Goal: Information Seeking & Learning: Learn about a topic

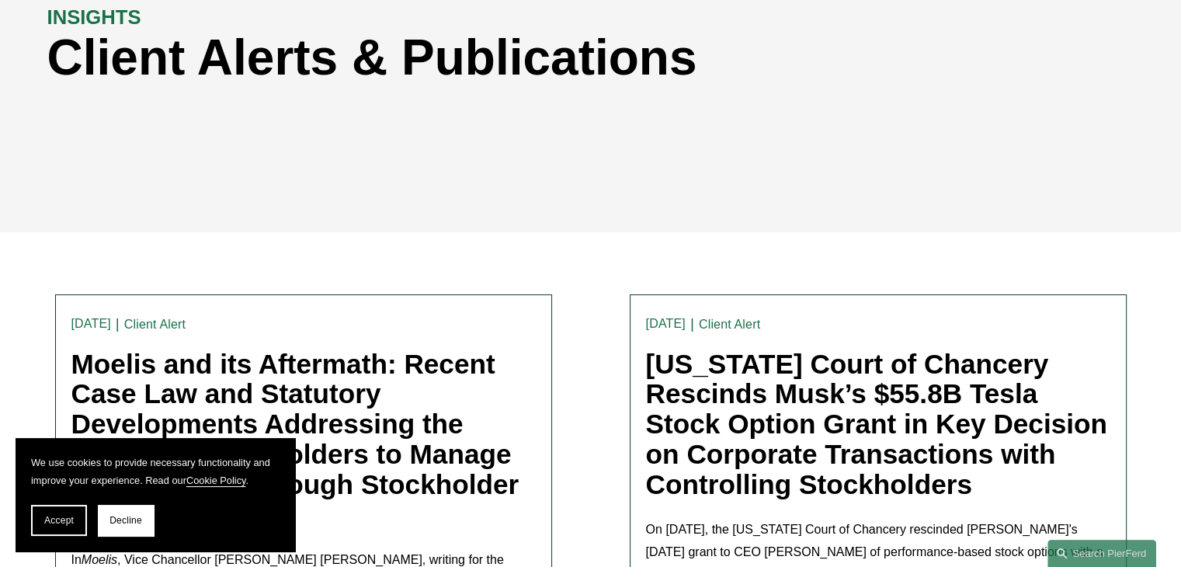
scroll to position [233, 0]
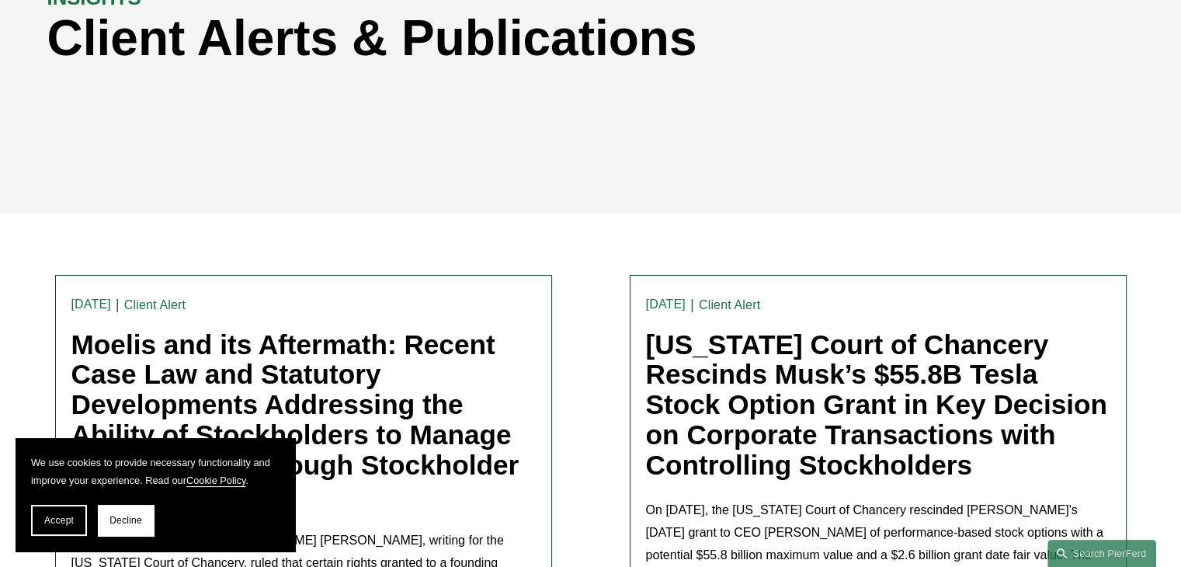
click at [66, 517] on span "Accept" at bounding box center [59, 520] width 30 height 11
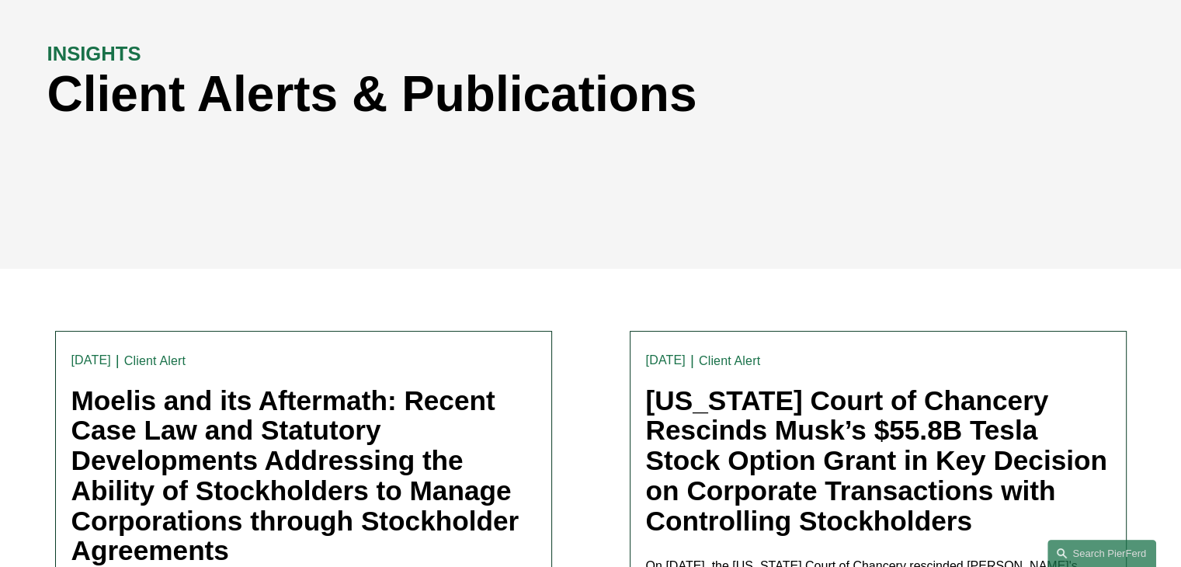
scroll to position [0, 0]
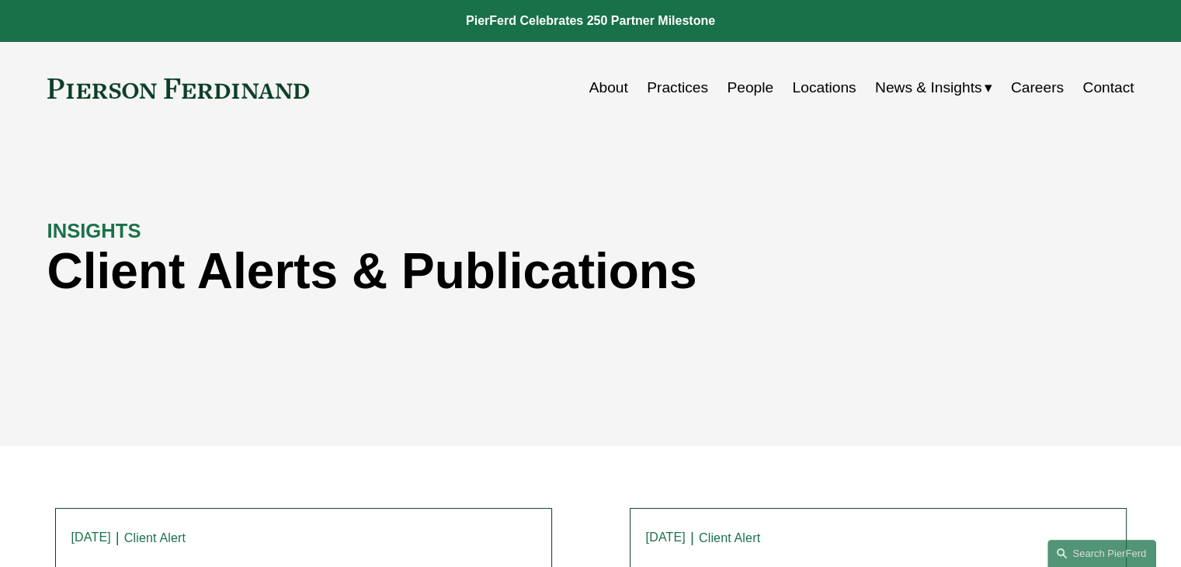
click at [742, 85] on link "People" at bounding box center [750, 88] width 47 height 30
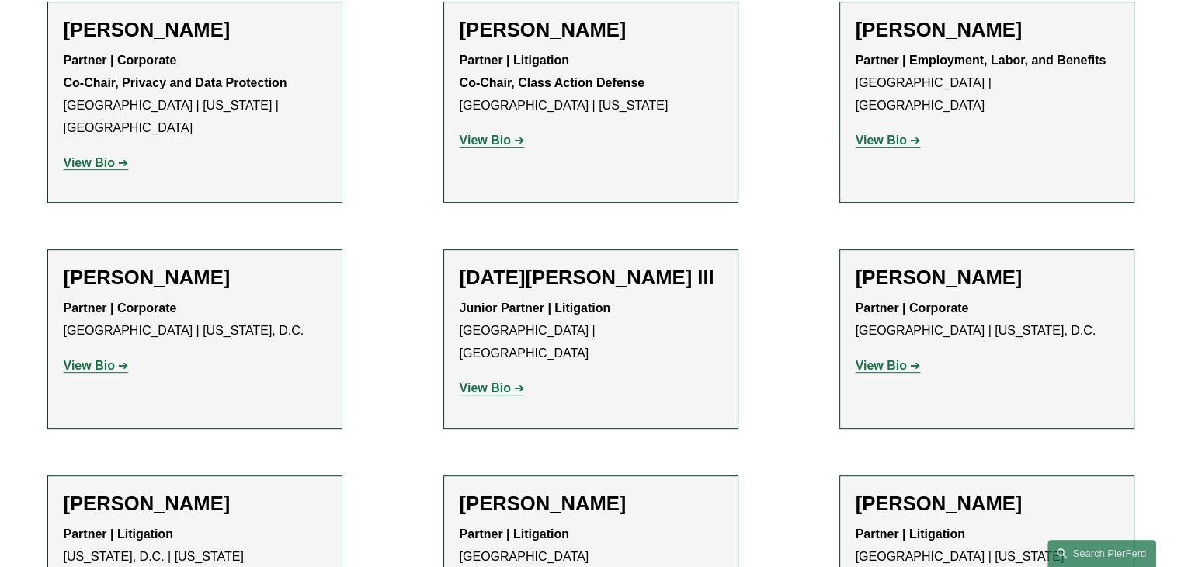
scroll to position [12424, 0]
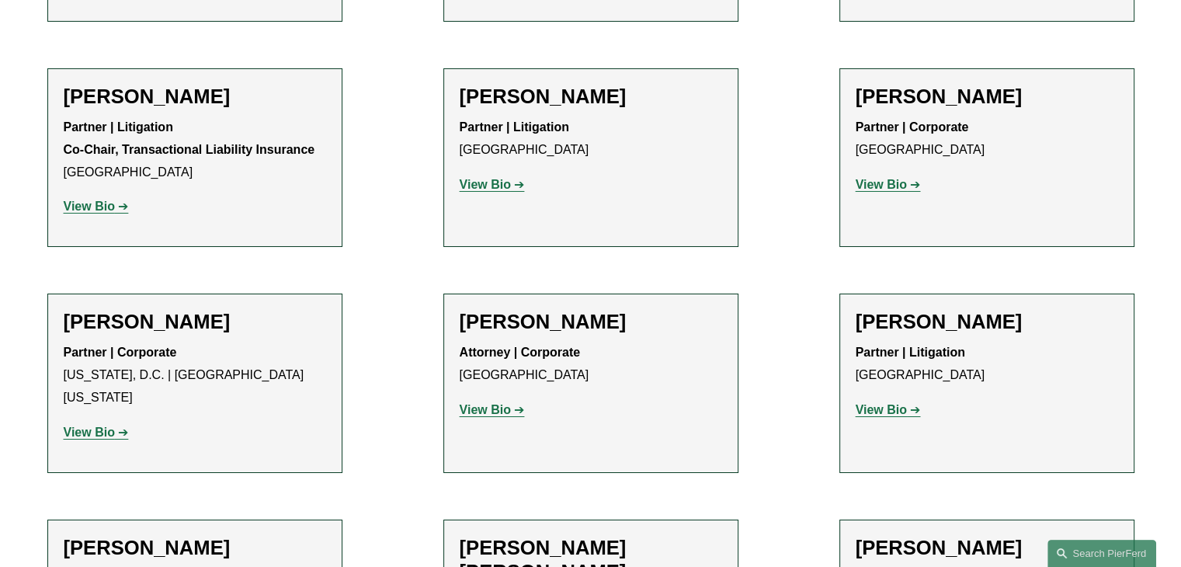
scroll to position [5513, 0]
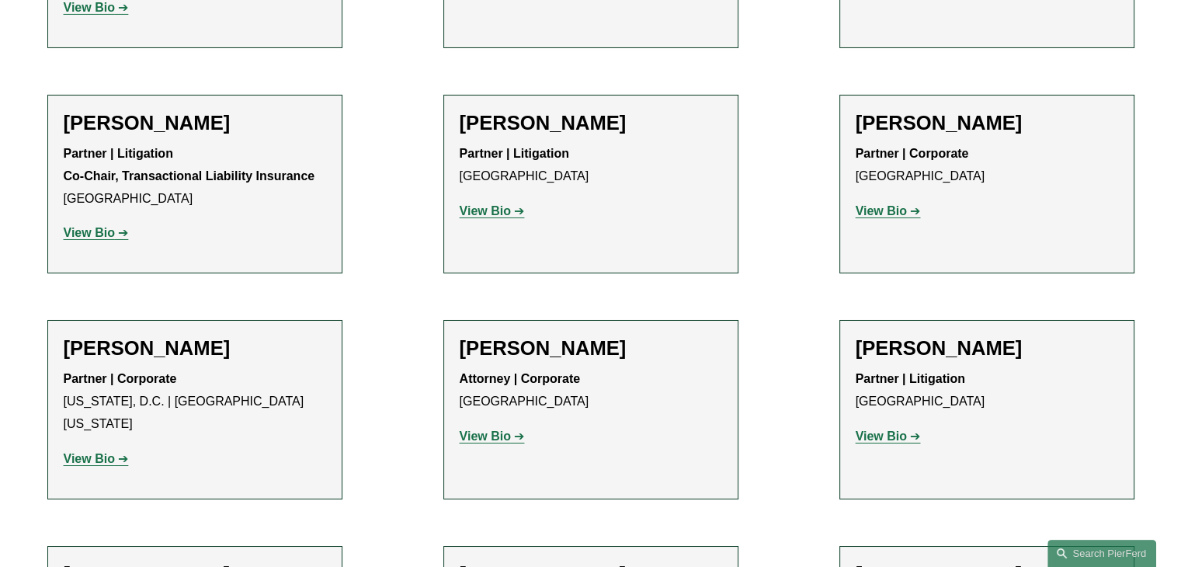
click at [876, 429] on strong "View Bio" at bounding box center [881, 435] width 51 height 13
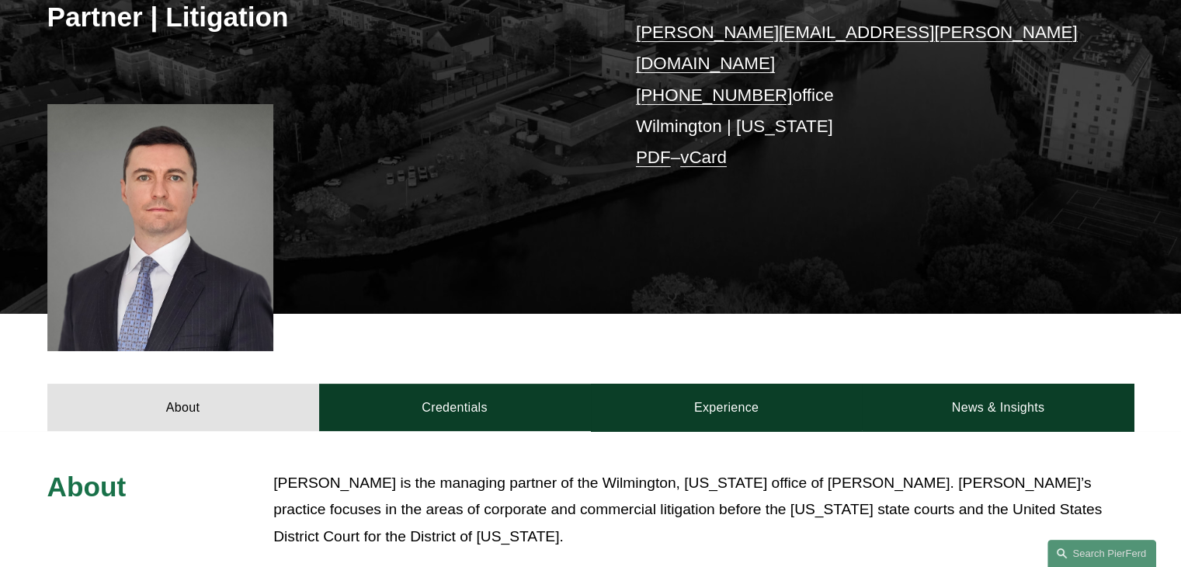
scroll to position [233, 0]
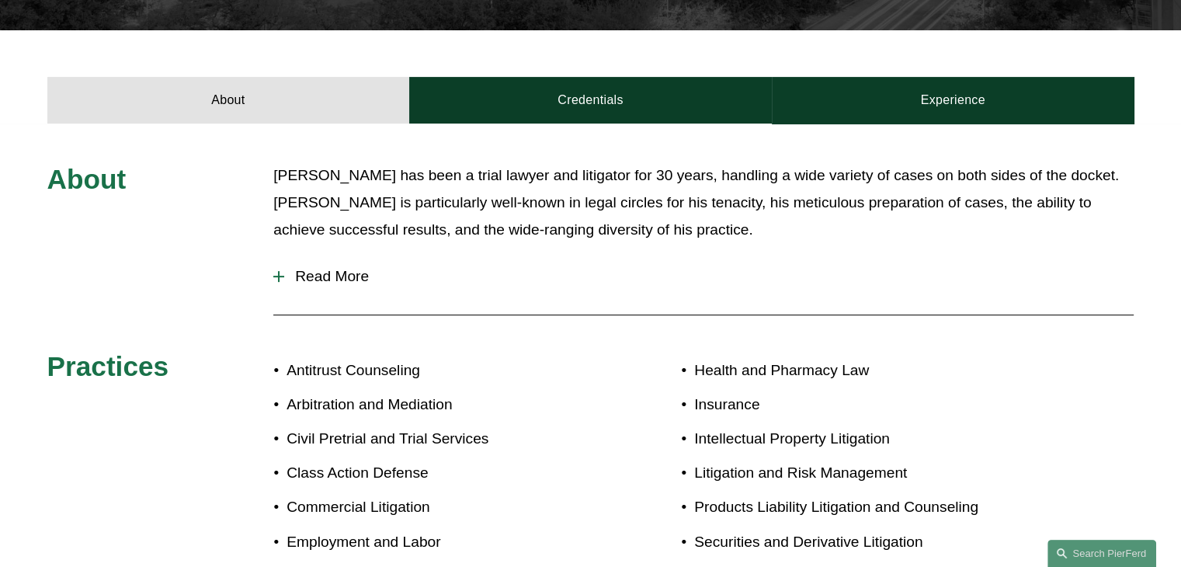
scroll to position [466, 0]
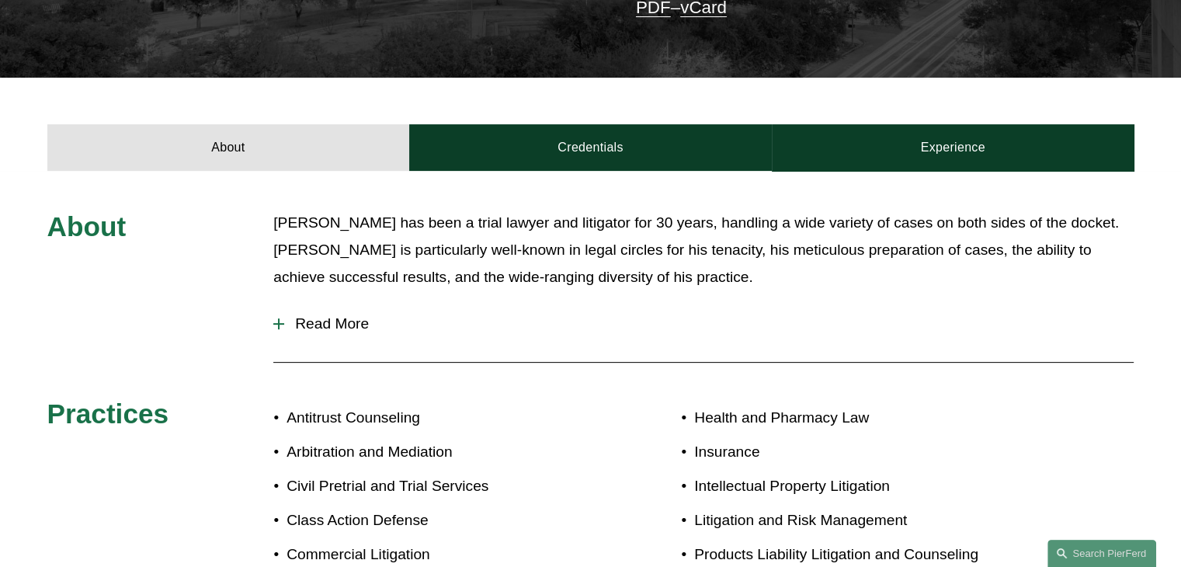
click at [313, 323] on span "Read More" at bounding box center [709, 323] width 850 height 17
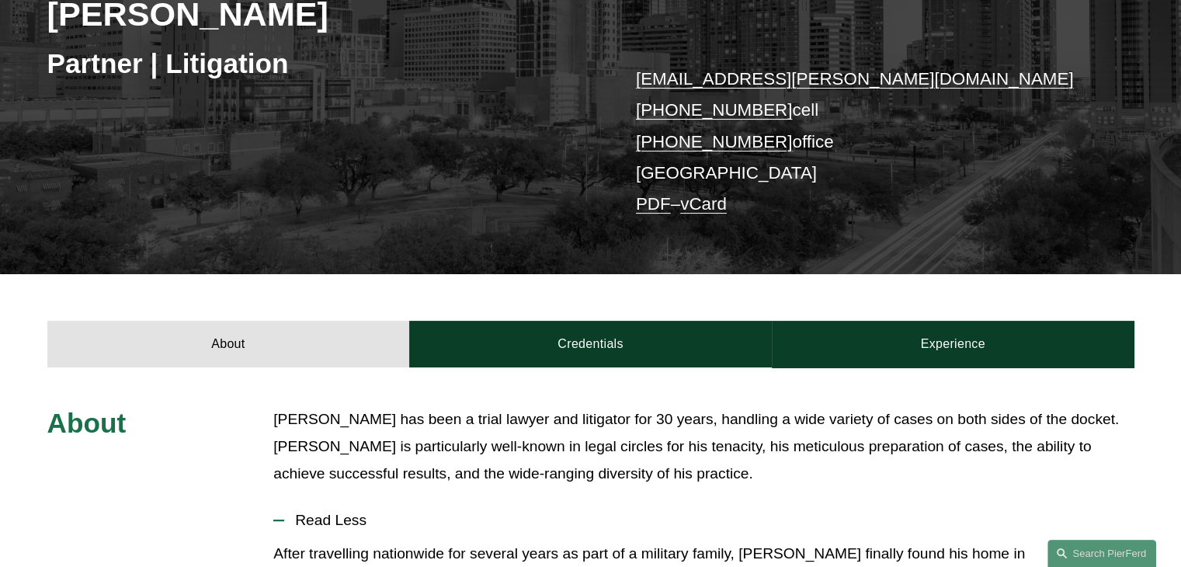
scroll to position [388, 0]
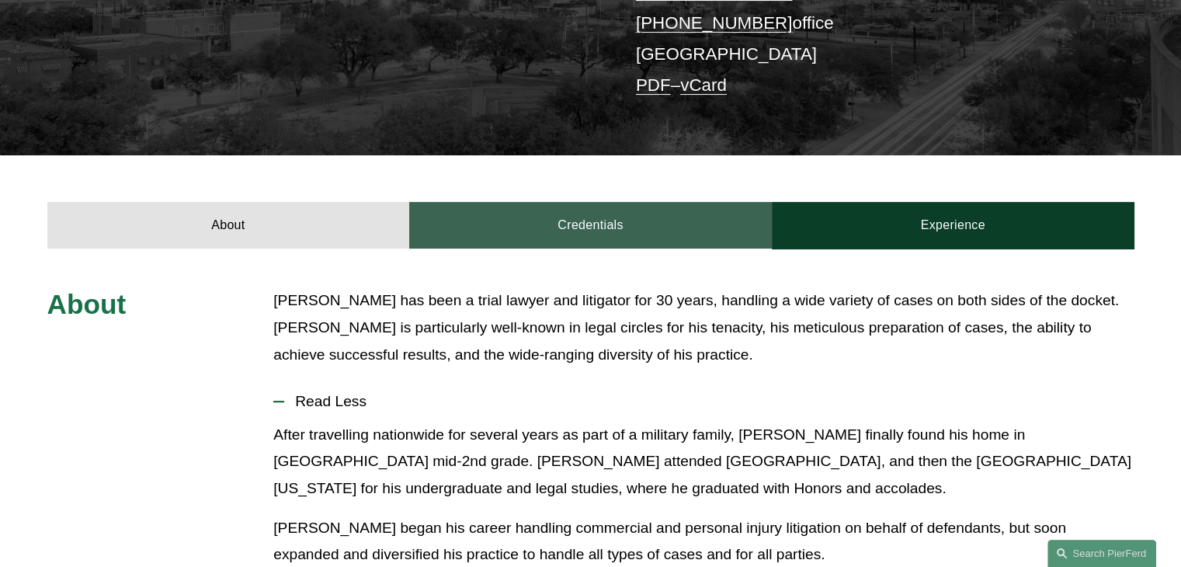
click at [575, 224] on link "Credentials" at bounding box center [590, 225] width 363 height 47
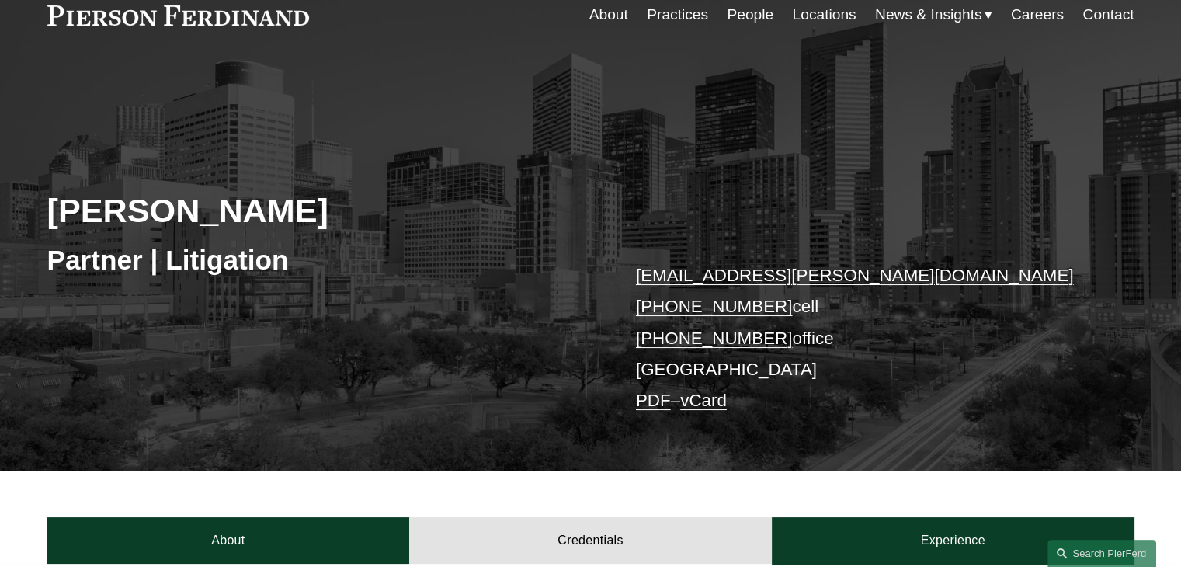
scroll to position [0, 0]
